Goal: Task Accomplishment & Management: Manage account settings

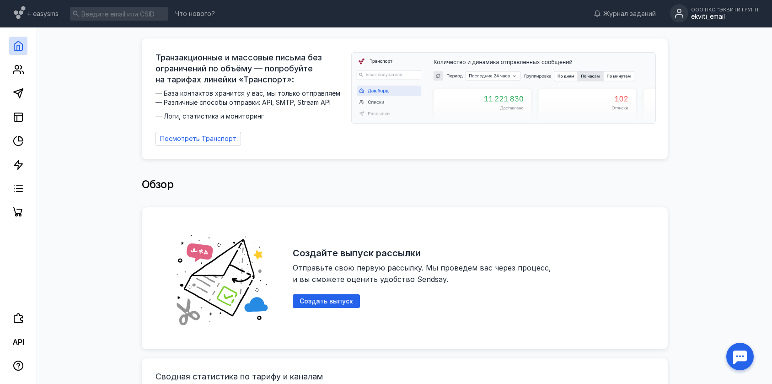
click at [744, 13] on div "ekviti_email" at bounding box center [726, 17] width 70 height 8
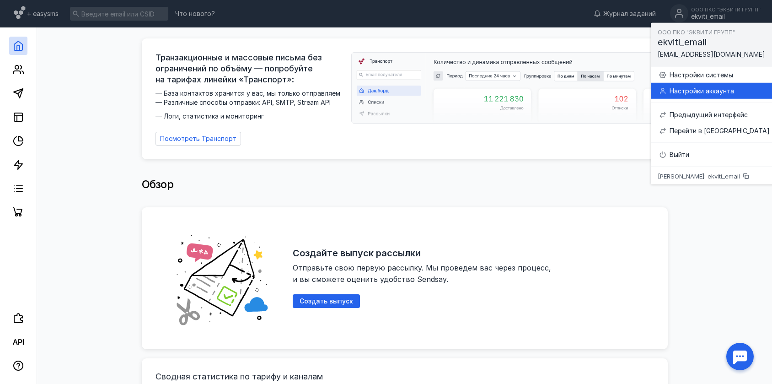
click at [722, 90] on div "Настройки аккаунта" at bounding box center [720, 90] width 100 height 9
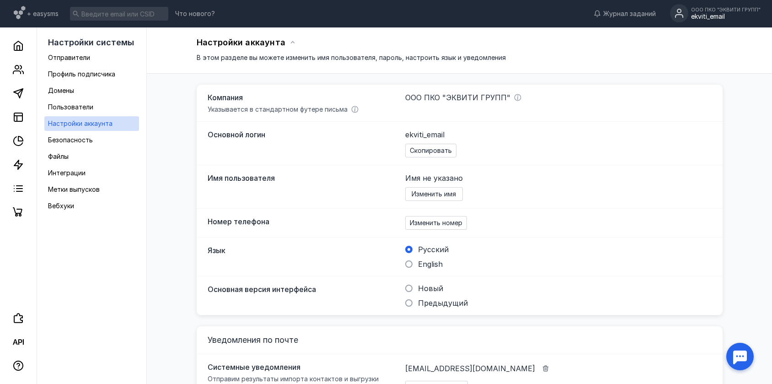
scroll to position [152, 0]
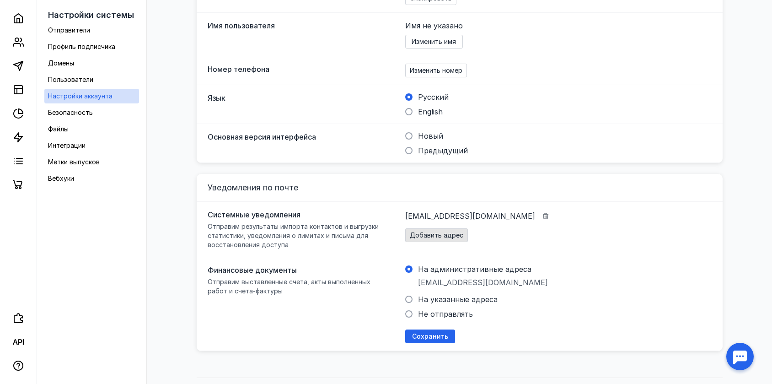
click at [453, 233] on span "Добавить адрес" at bounding box center [437, 236] width 54 height 8
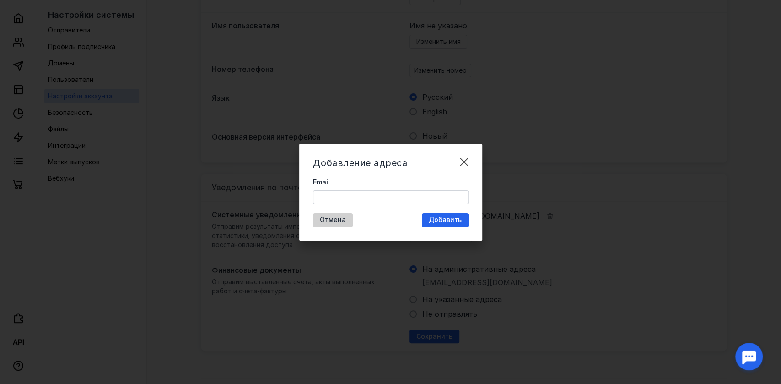
click at [339, 218] on span "Отмена" at bounding box center [333, 220] width 26 height 8
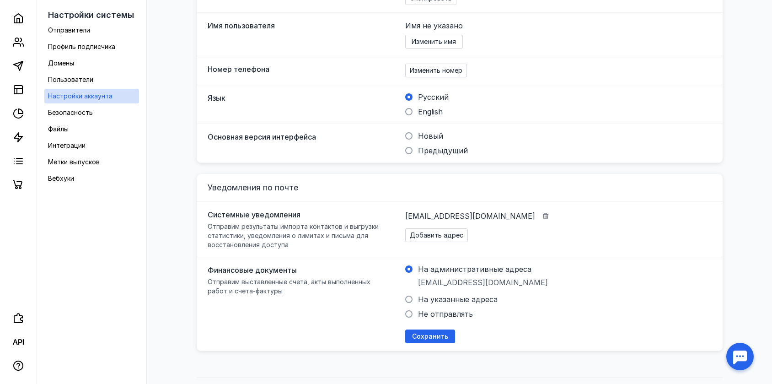
scroll to position [173, 0]
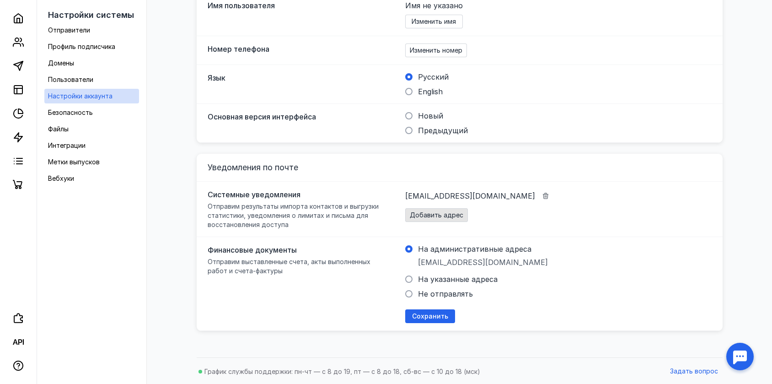
click at [435, 214] on span "Добавить адрес" at bounding box center [437, 215] width 54 height 8
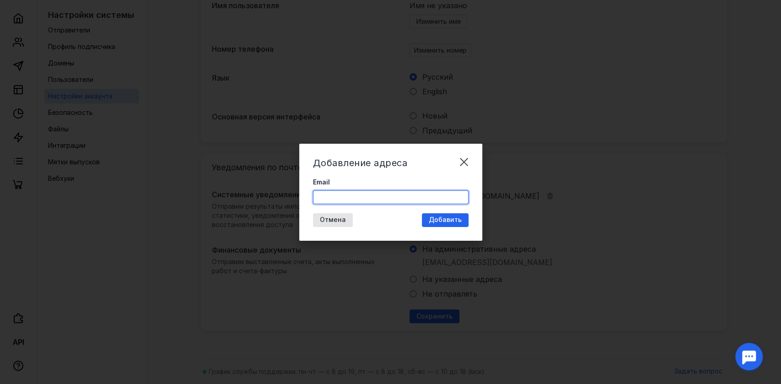
click at [394, 201] on input "Email" at bounding box center [390, 197] width 155 height 13
paste input "[EMAIL_ADDRESS][DOMAIN_NAME]"
drag, startPoint x: 407, startPoint y: 200, endPoint x: 446, endPoint y: 208, distance: 39.8
click at [433, 202] on input "[EMAIL_ADDRESS][DOMAIN_NAME]" at bounding box center [390, 197] width 155 height 13
type input "[EMAIL_ADDRESS][DOMAIN_NAME]"
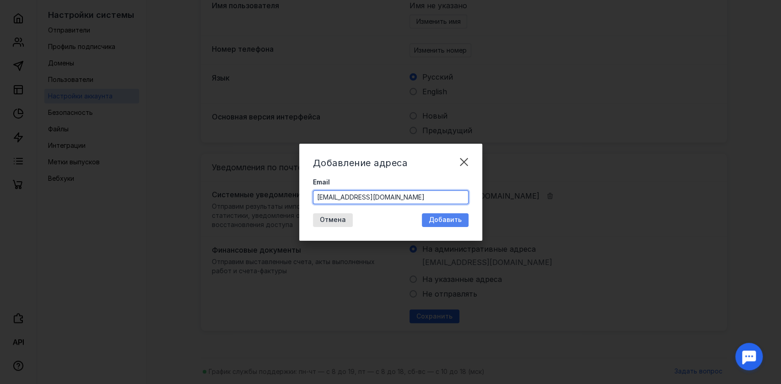
click at [453, 217] on span "Добавить" at bounding box center [445, 220] width 33 height 8
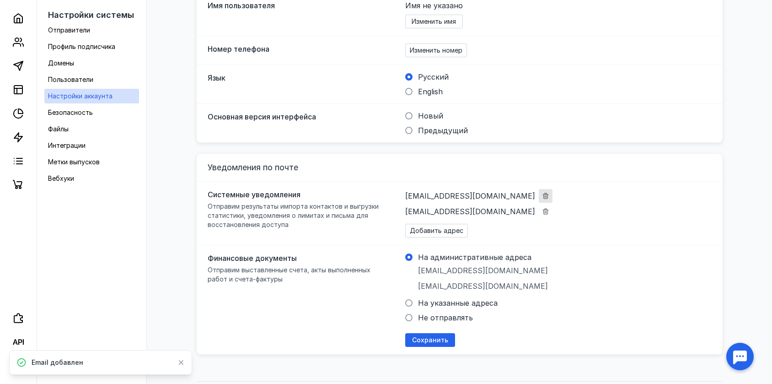
click at [543, 196] on icon "button" at bounding box center [545, 196] width 5 height 6
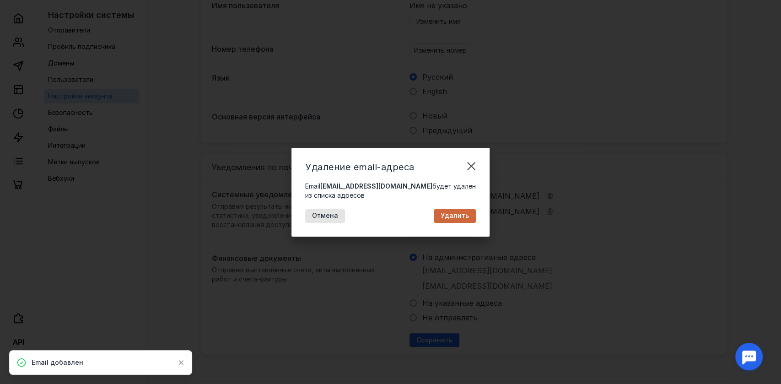
click at [459, 221] on div "Удалить" at bounding box center [455, 216] width 42 height 14
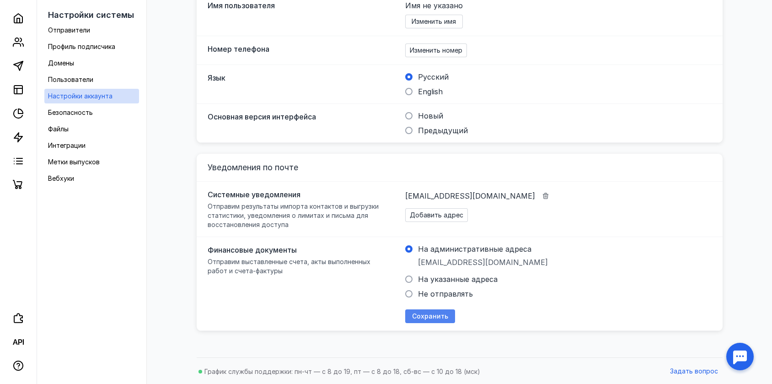
click at [443, 316] on span "Сохранить" at bounding box center [430, 317] width 36 height 8
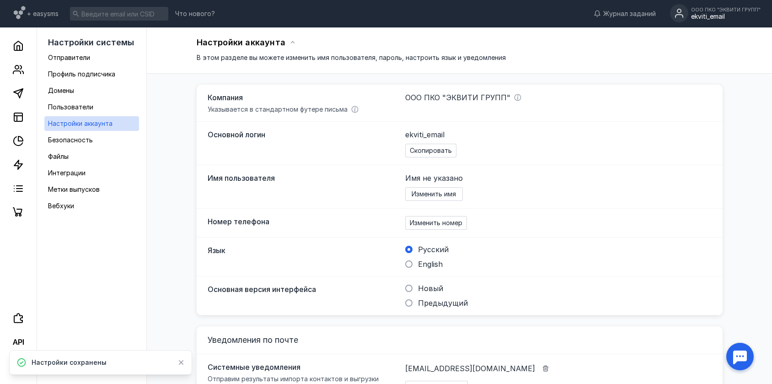
click at [705, 13] on div "ekviti_email" at bounding box center [726, 17] width 70 height 8
